Goal: Task Accomplishment & Management: Complete application form

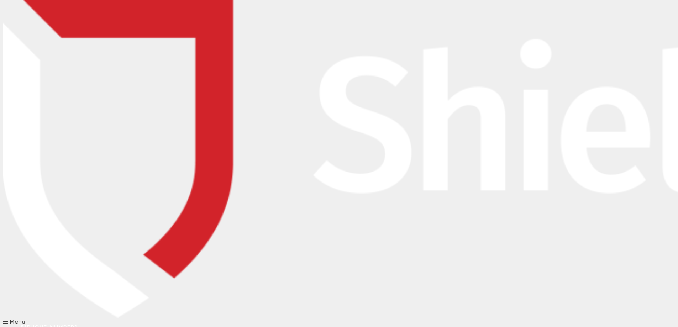
type input "[PERSON_NAME]"
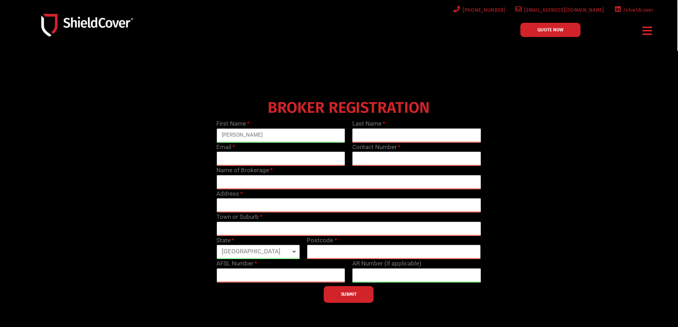
type input "[PERSON_NAME]"
type input "[EMAIL_ADDRESS][DOMAIN_NAME]"
type input "0863255785"
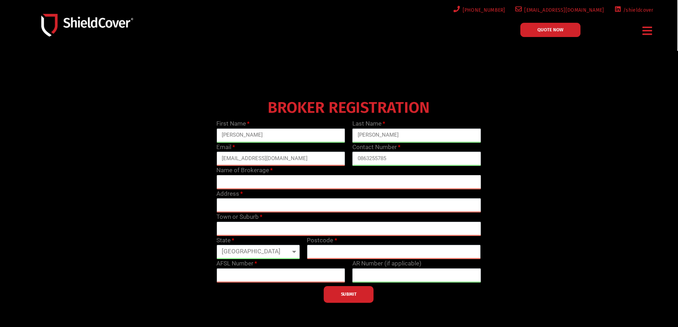
click at [252, 181] on input "text" at bounding box center [348, 182] width 264 height 14
type input "Avoca Insurance Brokers"
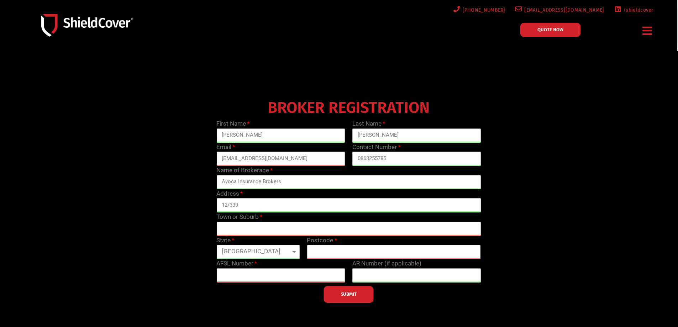
type input "[STREET_ADDRESS]"
click at [262, 230] on input "text" at bounding box center [348, 229] width 264 height 14
type input "[GEOGRAPHIC_DATA]"
select select "WA"
type input "6014"
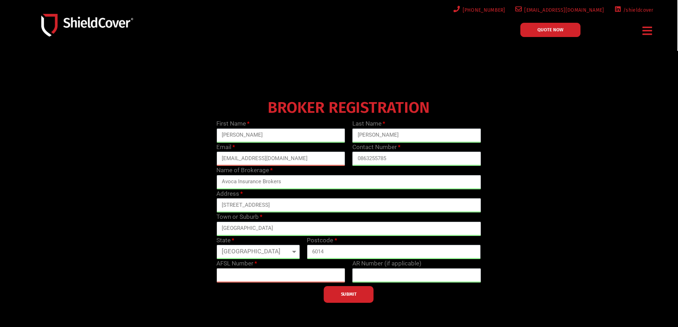
click at [258, 276] on input "text" at bounding box center [280, 275] width 129 height 14
paste input "289811"
type input "289811"
click at [352, 295] on span "SUBMIT" at bounding box center [349, 294] width 16 height 1
